Goal: Entertainment & Leisure: Browse casually

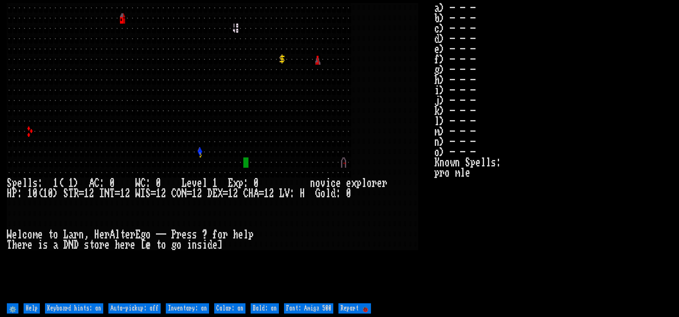
type off "Auto-pickup: on"
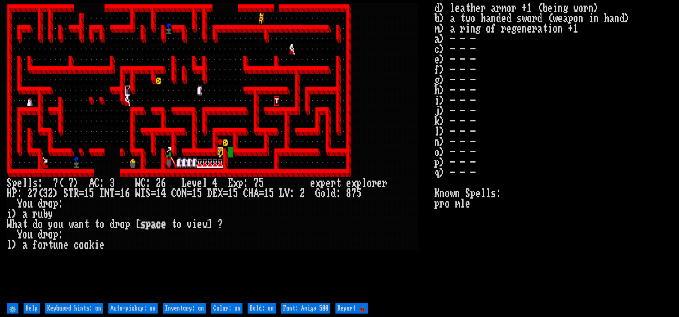
type off "Auto-pickup: off"
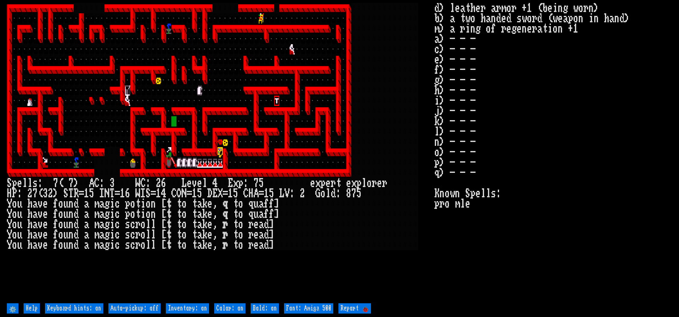
type off "Auto-pickup: on"
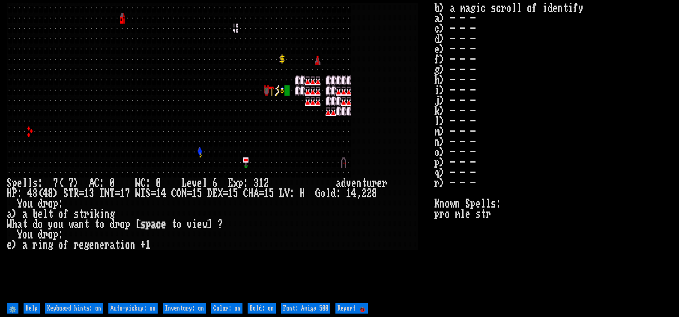
type off "Auto-pickup: off"
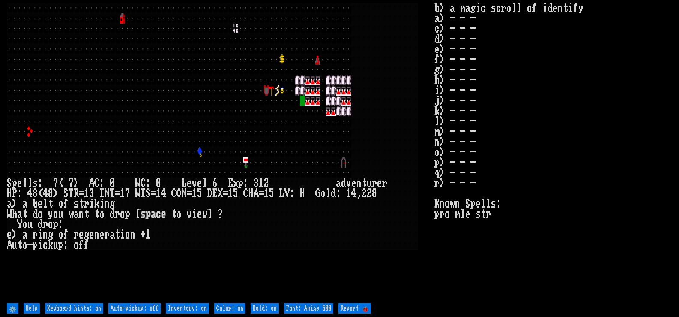
type off "Auto-pickup: on"
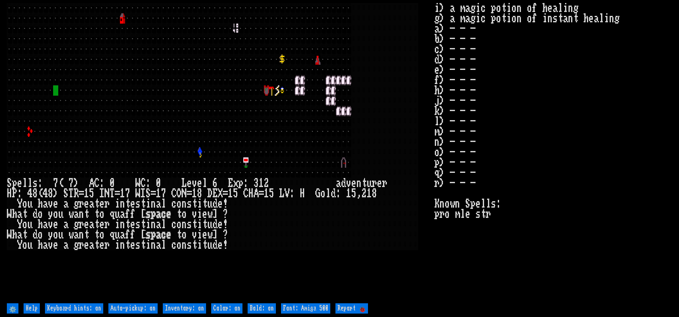
type off "Auto-pickup: off"
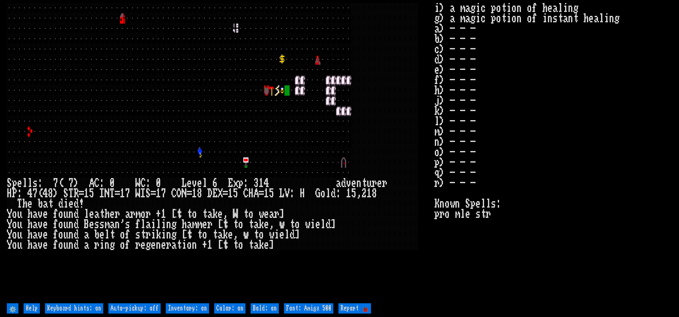
type off "Auto-pickup: on"
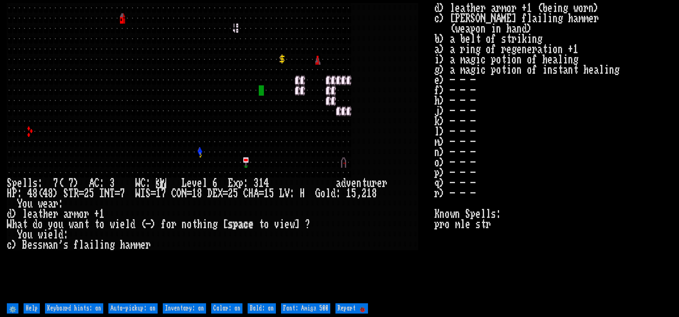
type off "Auto-pickup: off"
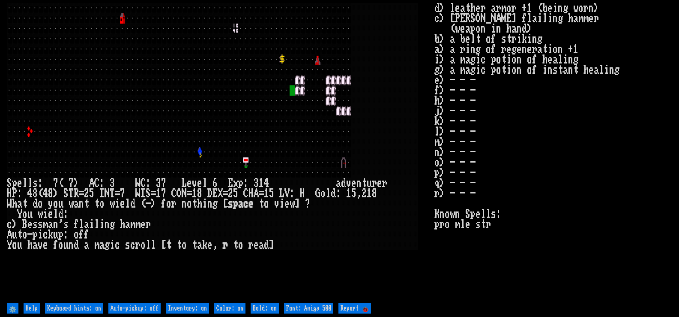
type off "Auto-pickup: on"
